Goal: Task Accomplishment & Management: Complete application form

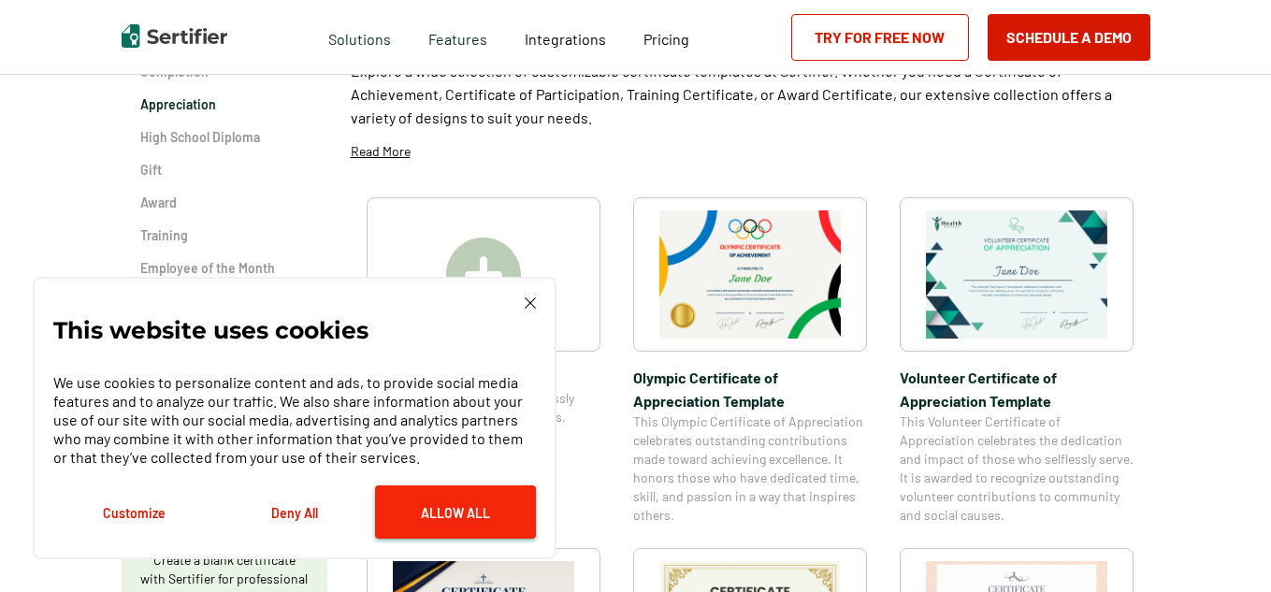
click at [446, 527] on button "Allow All" at bounding box center [455, 511] width 161 height 53
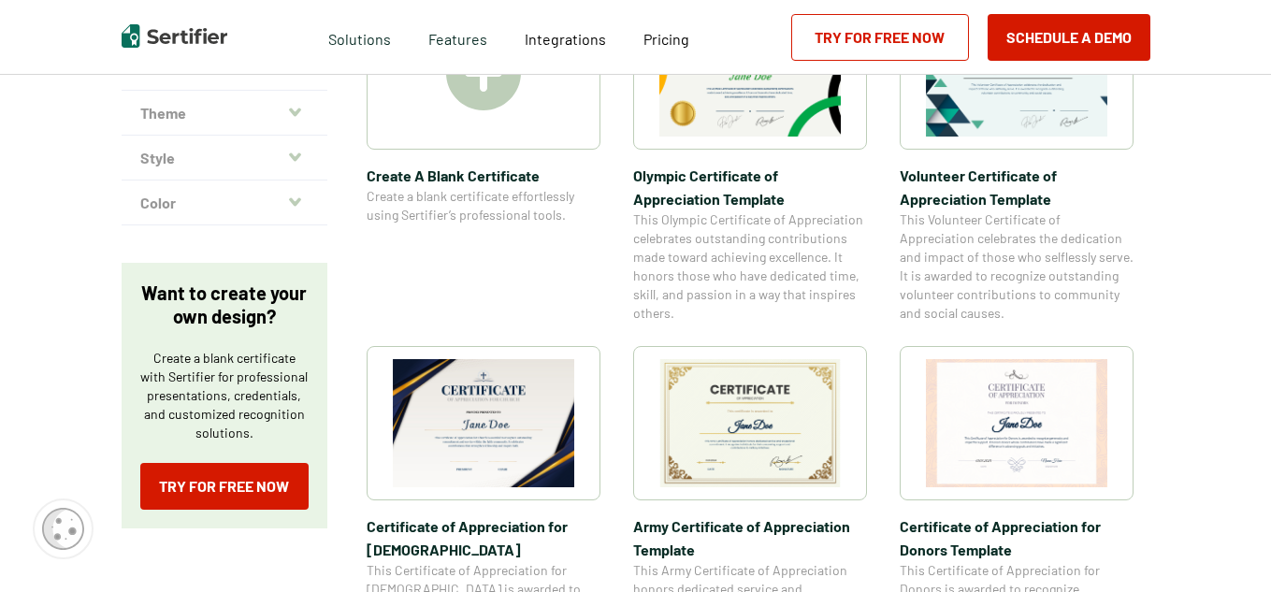
scroll to position [278, 0]
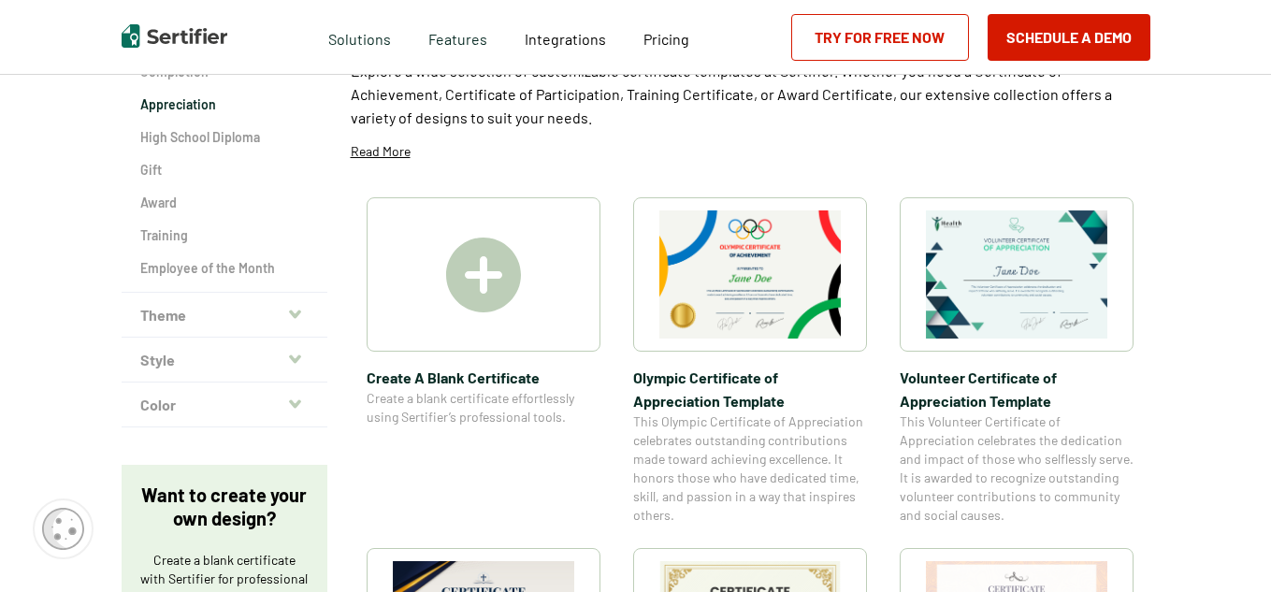
click at [493, 275] on img at bounding box center [483, 275] width 75 height 75
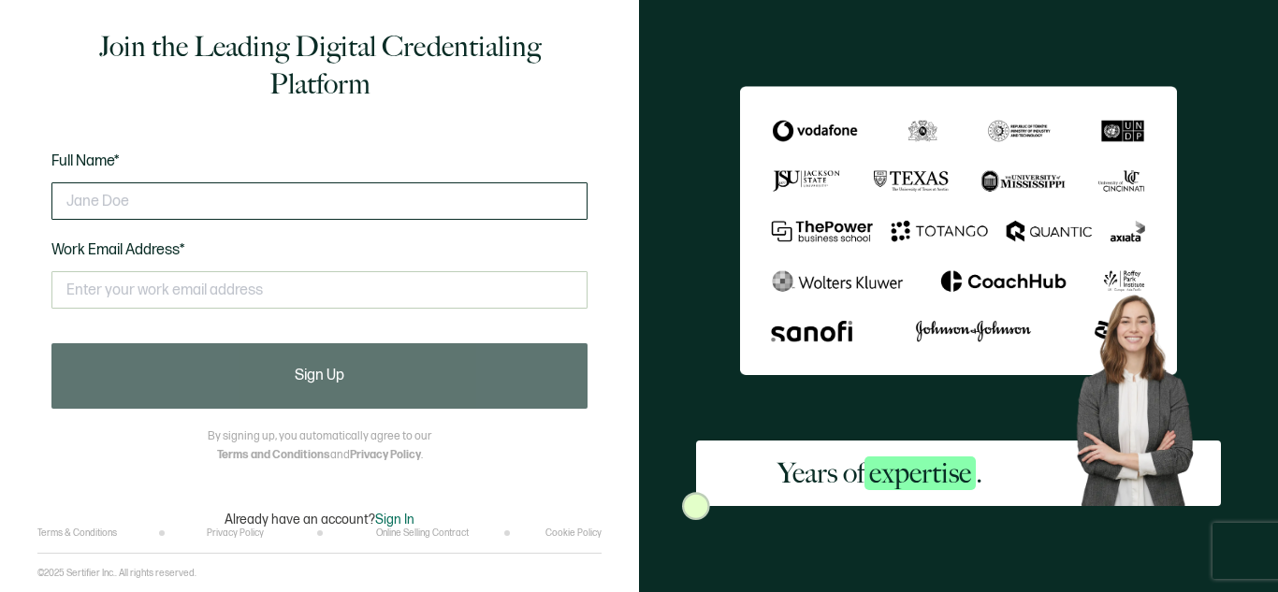
click at [376, 193] on input "text" at bounding box center [319, 200] width 536 height 37
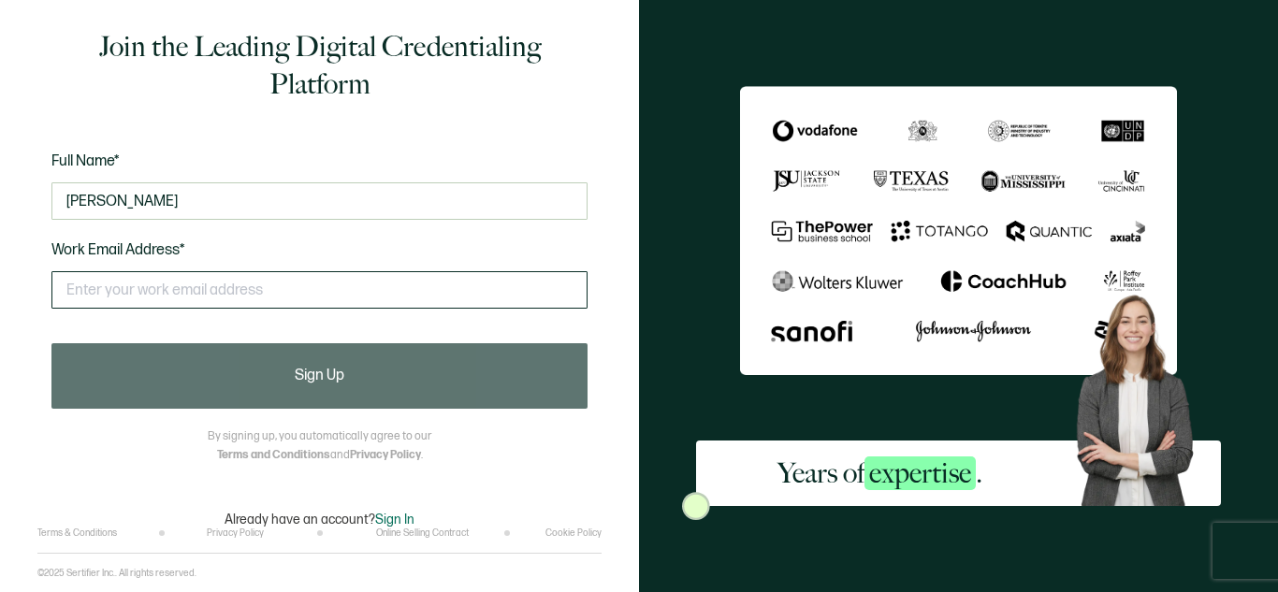
type input "james sipler"
click at [243, 276] on input "text" at bounding box center [319, 289] width 536 height 37
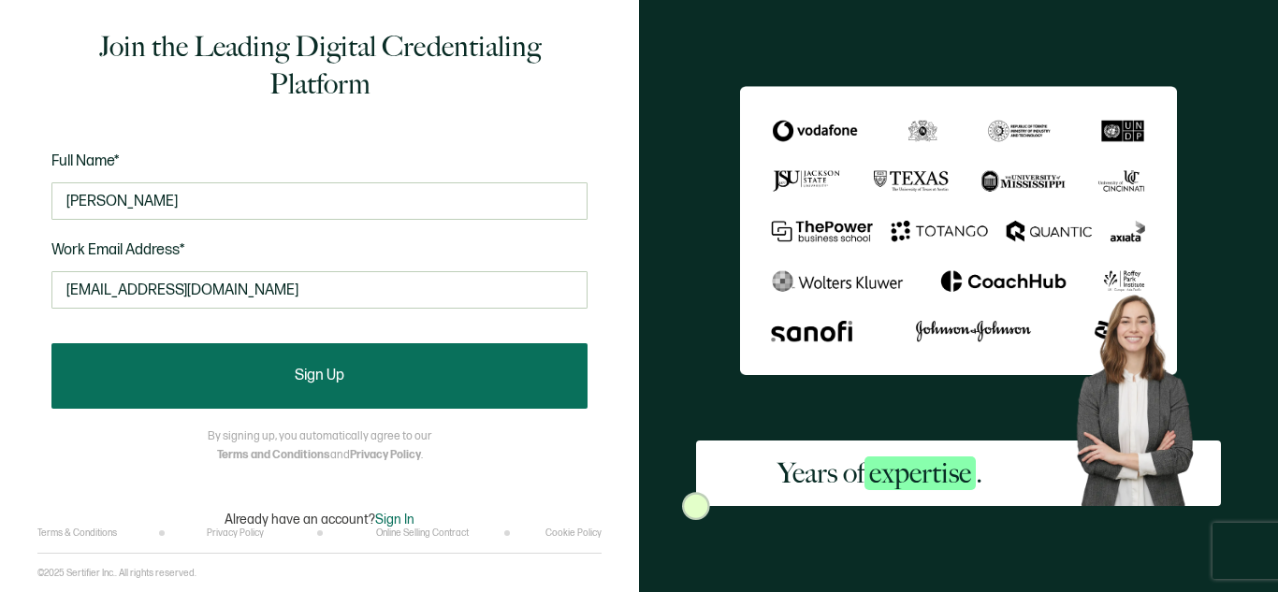
type input "jsipler@gmail.com"
click at [254, 363] on button "Sign Up" at bounding box center [319, 375] width 536 height 65
